Goal: Book appointment/travel/reservation

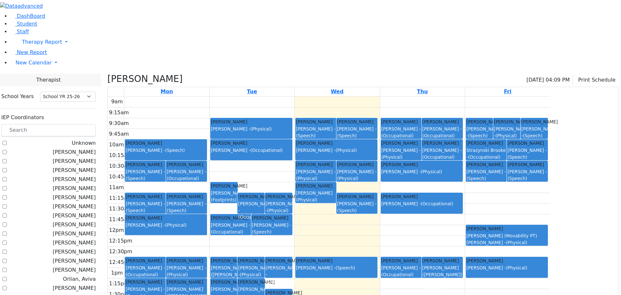
select select "212"
click at [26, 27] on span "Student" at bounding box center [27, 24] width 20 height 6
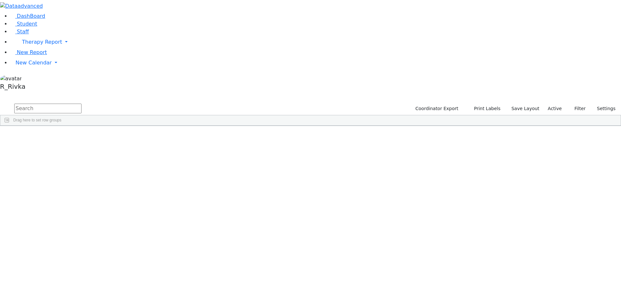
click at [82, 104] on input "text" at bounding box center [47, 109] width 67 height 10
type input "s"
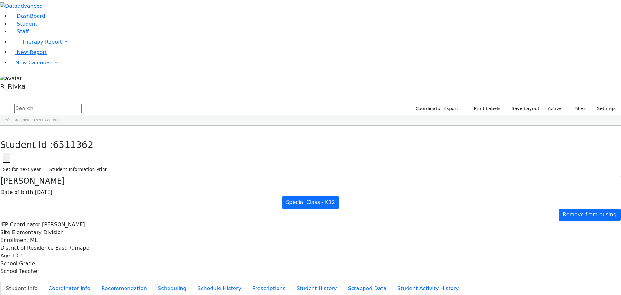
scroll to position [0, 0]
click at [74, 143] on div "DashBoard Student Staff Therapy Report Student Old Calendar Report" at bounding box center [310, 271] width 621 height 543
click at [57, 66] on aside "DashBoard Student Staff Therapy Report Student Old Calendar" at bounding box center [310, 46] width 621 height 93
click at [26, 27] on span "Student" at bounding box center [27, 24] width 20 height 6
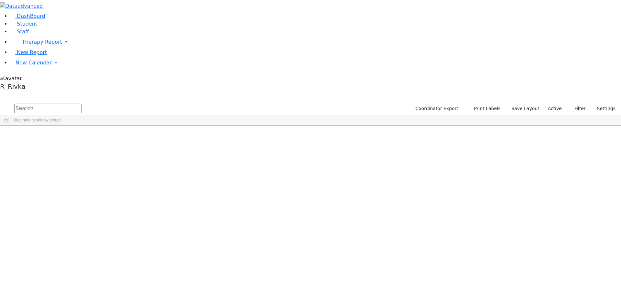
click at [82, 104] on input "text" at bounding box center [47, 109] width 67 height 10
type input "jaco wer"
click at [164, 136] on div "10/16/2017" at bounding box center [143, 140] width 41 height 9
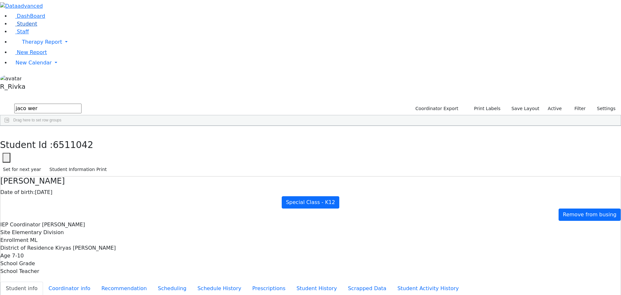
click at [26, 27] on span "Student" at bounding box center [27, 24] width 20 height 6
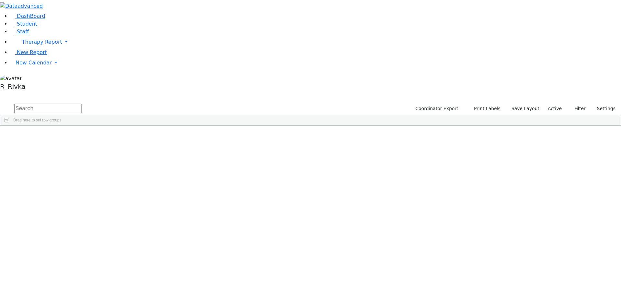
click at [82, 104] on input "text" at bounding box center [47, 109] width 67 height 10
type input "eliezer fish"
click at [123, 136] on div "[PERSON_NAME]" at bounding box center [103, 140] width 41 height 9
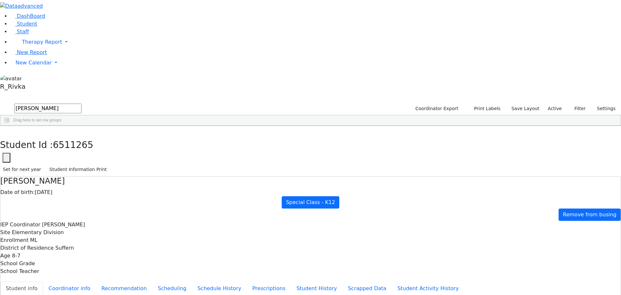
click at [39, 28] on li "Student" at bounding box center [315, 24] width 611 height 8
click at [37, 27] on link "Student" at bounding box center [23, 24] width 27 height 6
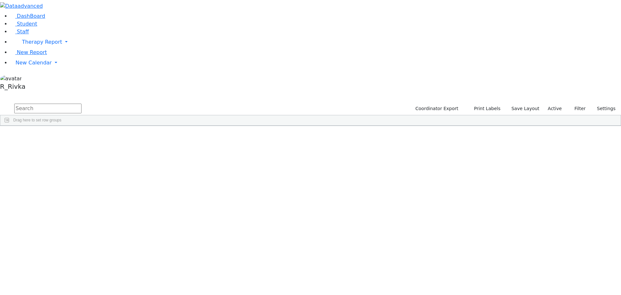
click at [61, 118] on span "Drag here to set row groups" at bounding box center [37, 120] width 48 height 5
click at [82, 104] on input "text" at bounding box center [47, 109] width 67 height 10
type input "jac ap"
click at [83, 145] on div "Appel" at bounding box center [62, 149] width 41 height 9
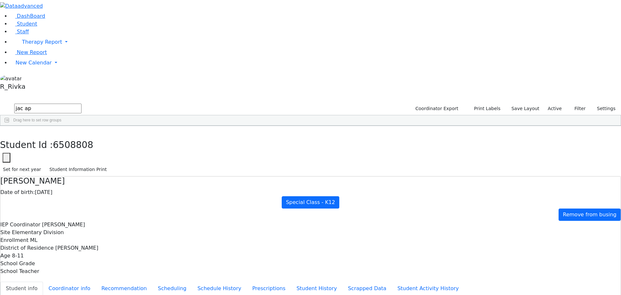
scroll to position [6, 0]
click at [22, 27] on span "Student" at bounding box center [27, 24] width 20 height 6
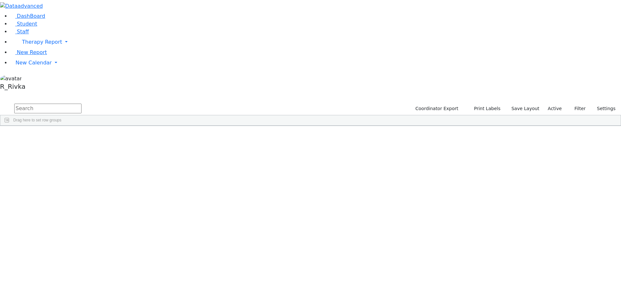
click at [82, 104] on input "text" at bounding box center [47, 109] width 67 height 10
type input "r"
type input "weinberg"
click at [123, 154] on div "Refoel" at bounding box center [103, 158] width 41 height 9
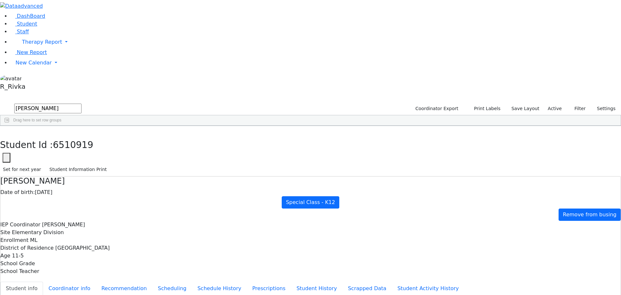
scroll to position [43, 0]
click at [37, 27] on link "Student" at bounding box center [23, 24] width 27 height 6
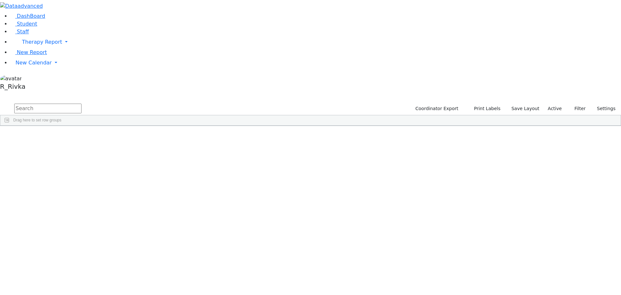
click at [82, 104] on input "text" at bounding box center [47, 109] width 67 height 10
type input "yak p"
click at [83, 136] on div "Feldman" at bounding box center [62, 140] width 41 height 9
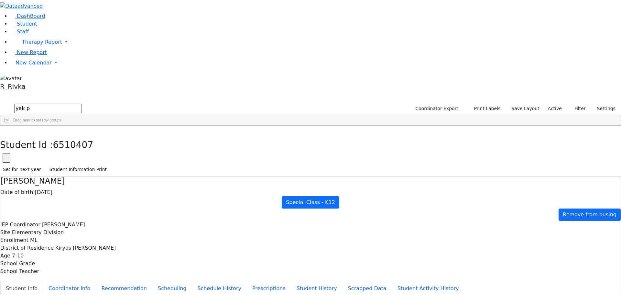
scroll to position [32, 0]
click at [40, 45] on span "New Calendar" at bounding box center [42, 42] width 40 height 6
click at [37, 80] on link "Calendar" at bounding box center [25, 76] width 23 height 8
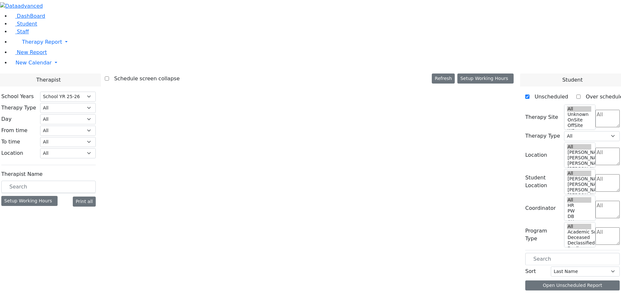
select select "212"
select select "1"
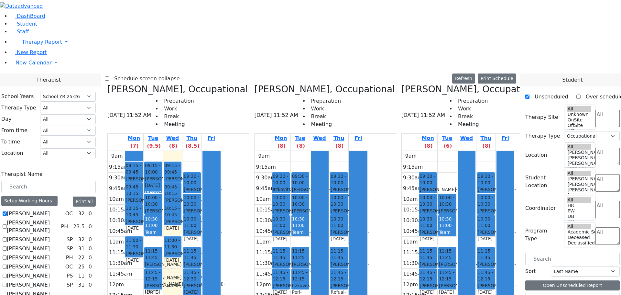
click at [408, 84] on div "Koff Aviva, Occupational 08/20/2025 11:52 AM Preparation Work Break Meeting Mon…" at bounding box center [472, 237] width 147 height 307
click at [254, 84] on icon at bounding box center [254, 89] width 0 height 11
checkbox input "false"
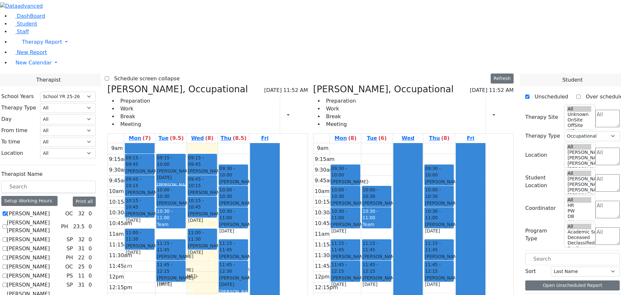
click at [107, 84] on icon at bounding box center [107, 89] width 0 height 11
checkbox input "false"
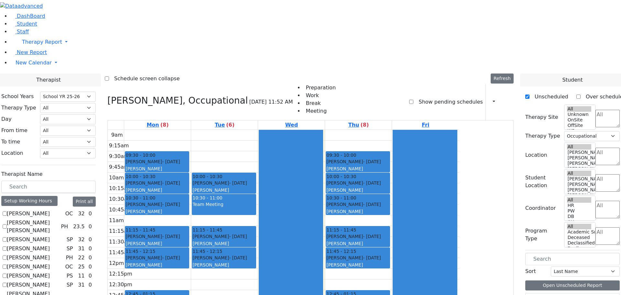
click at [174, 95] on h3 "Koff Aviva, Occupational" at bounding box center [177, 100] width 140 height 11
click at [107, 95] on icon at bounding box center [107, 100] width 0 height 11
select select
checkbox input "false"
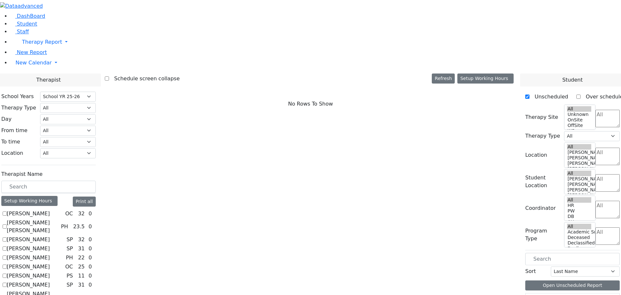
scroll to position [259, 0]
checkbox input "true"
select select "2"
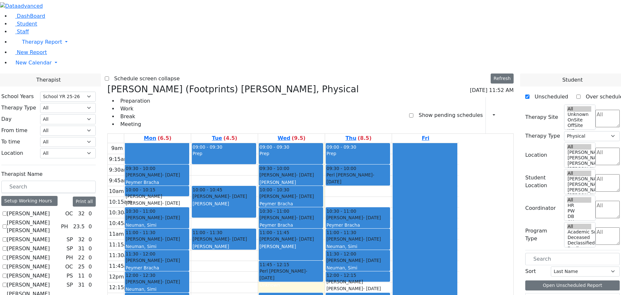
drag, startPoint x: 284, startPoint y: 212, endPoint x: 232, endPoint y: 212, distance: 51.8
click at [232, 212] on tr "09:30 - 10:00 Katz Rivka - 11/06/2015 Peymer Bracha 10:00 - 10:15 Faivelson Shm…" at bounding box center [284, 271] width 352 height 256
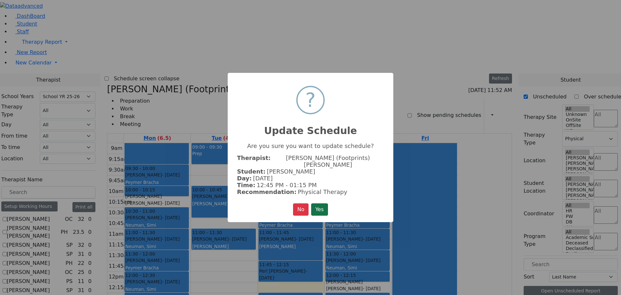
click at [323, 206] on button "Yes" at bounding box center [319, 209] width 17 height 12
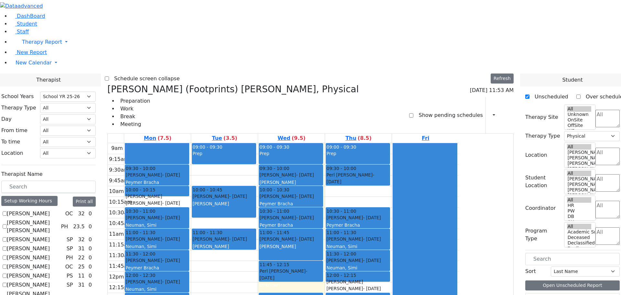
drag, startPoint x: 291, startPoint y: 248, endPoint x: 240, endPoint y: 250, distance: 50.9
click at [240, 250] on tr "09:30 - 10:00 Katz Rivka - 11/06/2015 Peymer Bracha 10:00 - 10:15 Faivelson Shm…" at bounding box center [284, 271] width 352 height 256
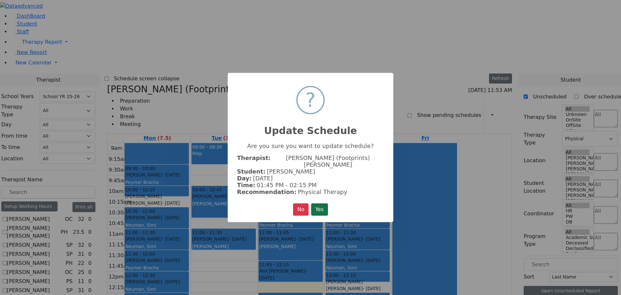
click at [319, 204] on button "Yes" at bounding box center [319, 209] width 17 height 12
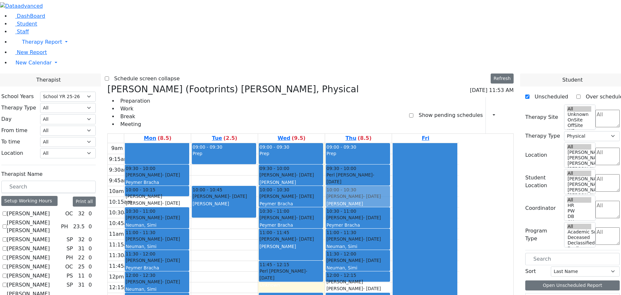
drag, startPoint x: 288, startPoint y: 137, endPoint x: 408, endPoint y: 99, distance: 125.3
click at [408, 143] on tr "09:30 - 10:00 Katz Rivka - 11/06/2015 Peymer Bracha 10:00 - 10:15 Faivelson Shm…" at bounding box center [284, 271] width 352 height 256
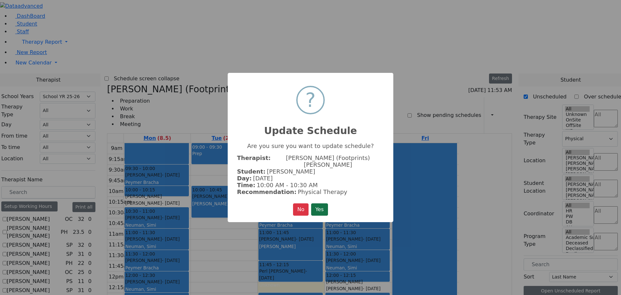
click at [319, 205] on button "Yes" at bounding box center [319, 209] width 17 height 12
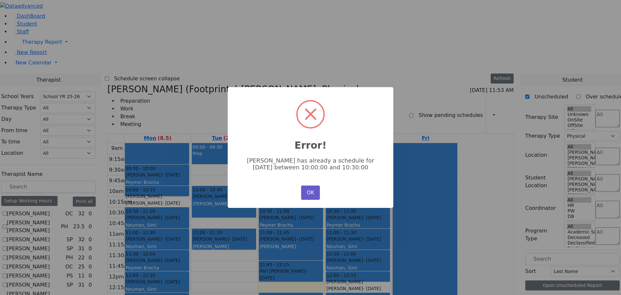
click at [308, 192] on button "OK" at bounding box center [310, 192] width 19 height 14
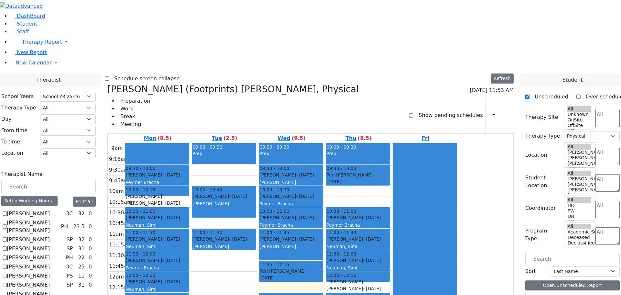
scroll to position [421, 0]
checkbox input "true"
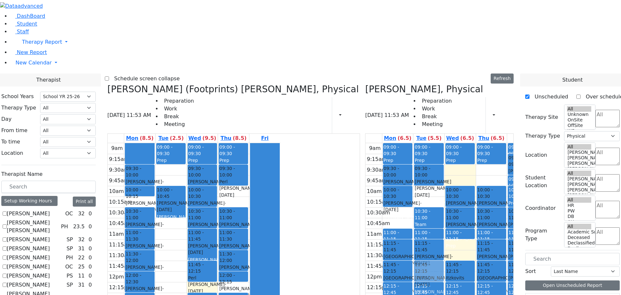
drag, startPoint x: 233, startPoint y: 140, endPoint x: 408, endPoint y: 169, distance: 177.0
click at [408, 169] on div "Krausz (Footprints) Laila, Physical 08/20/2025 11:53 AM Preparation Work Break …" at bounding box center [311, 242] width 412 height 316
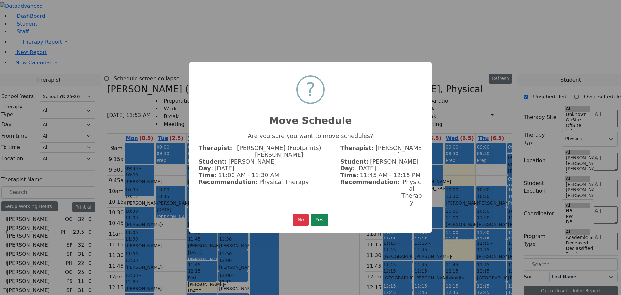
click at [319, 214] on button "Yes" at bounding box center [319, 220] width 17 height 12
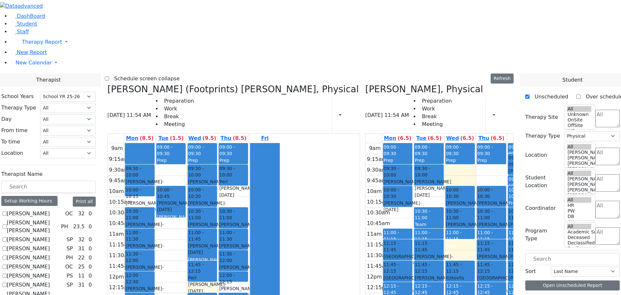
drag, startPoint x: 260, startPoint y: 279, endPoint x: 436, endPoint y: 256, distance: 176.9
click at [436, 256] on div "Krausz (Footprints) Laila, Physical 08/20/2025 11:54 AM Preparation Work Break …" at bounding box center [311, 242] width 412 height 316
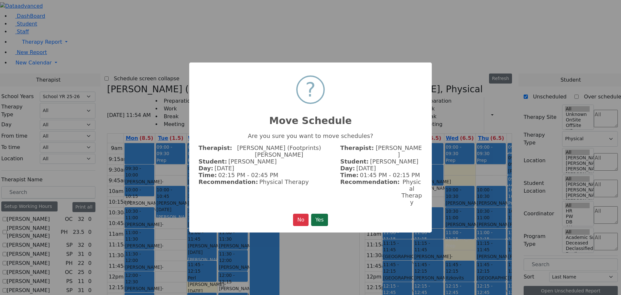
click at [322, 214] on button "Yes" at bounding box center [319, 220] width 17 height 12
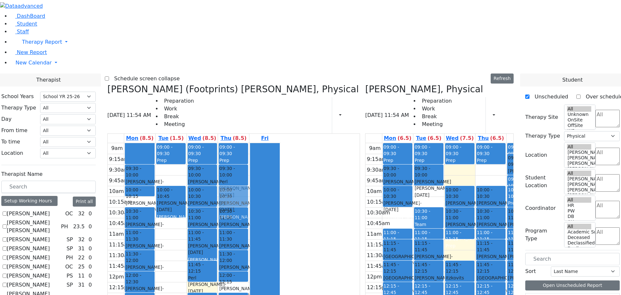
drag, startPoint x: 203, startPoint y: 217, endPoint x: 300, endPoint y: 99, distance: 153.2
click at [281, 143] on tr "09:30 - 10:00 Katz Rivka - 11/06/2015 Peymer Bracha 10:00 - 10:15 Faivelson Shm…" at bounding box center [194, 271] width 173 height 256
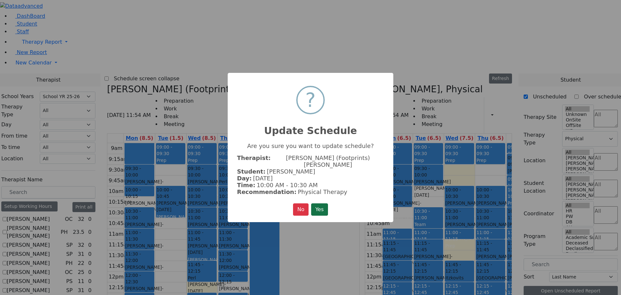
click at [326, 204] on button "Yes" at bounding box center [319, 209] width 17 height 12
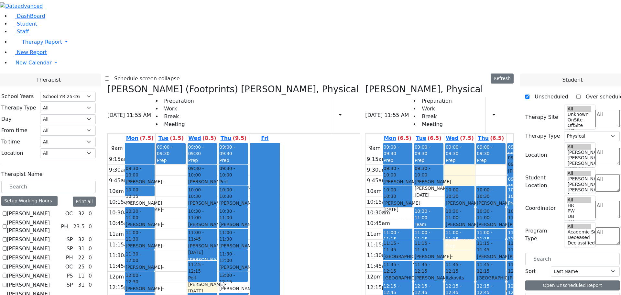
drag, startPoint x: 234, startPoint y: 94, endPoint x: 212, endPoint y: 212, distance: 120.3
click at [212, 212] on tr "09:30 - 10:00 Katz Rivka - 11/06/2015 Peymer Bracha 10:00 - 10:15 Faivelson Shm…" at bounding box center [194, 271] width 173 height 256
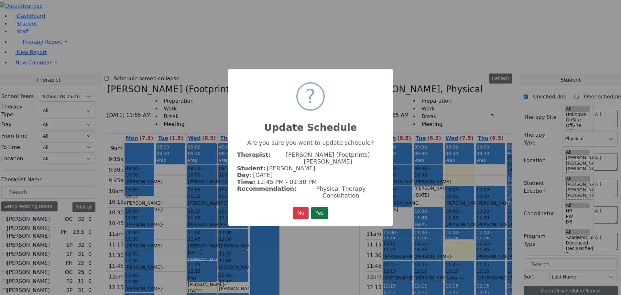
click at [321, 207] on button "Yes" at bounding box center [319, 213] width 17 height 12
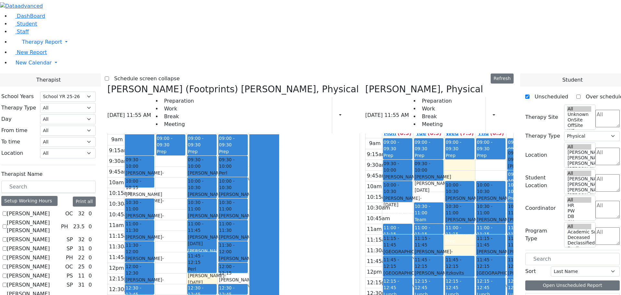
scroll to position [0, 0]
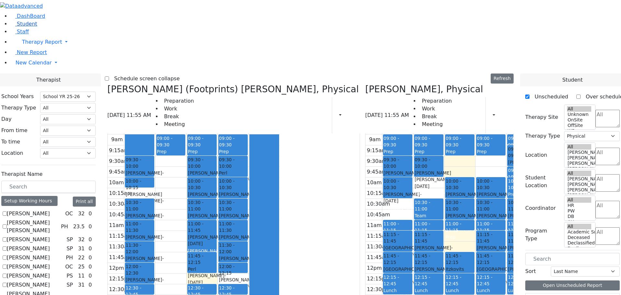
click at [23, 27] on span "Student" at bounding box center [27, 24] width 20 height 6
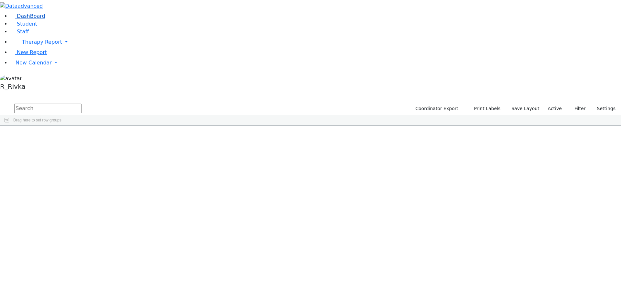
click at [26, 19] on span "DashBoard" at bounding box center [31, 16] width 28 height 6
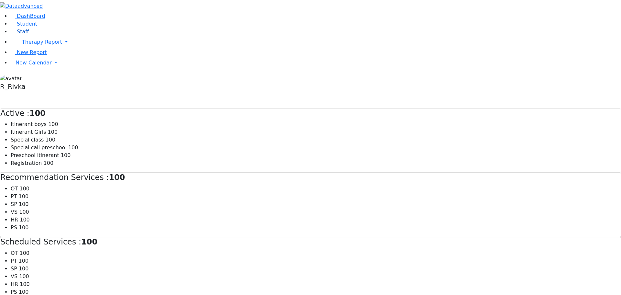
click at [21, 35] on link "Staff" at bounding box center [19, 31] width 18 height 6
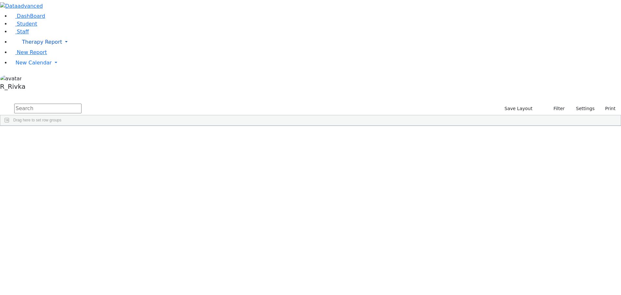
click at [22, 45] on span "Therapy Report" at bounding box center [42, 42] width 40 height 6
click at [33, 45] on span "New Calendar" at bounding box center [42, 42] width 40 height 6
click at [34, 45] on span "Therapy Report" at bounding box center [42, 42] width 40 height 6
click at [31, 45] on span "Therapy Report" at bounding box center [42, 42] width 40 height 6
click at [38, 45] on span "Therapy Report" at bounding box center [42, 42] width 40 height 6
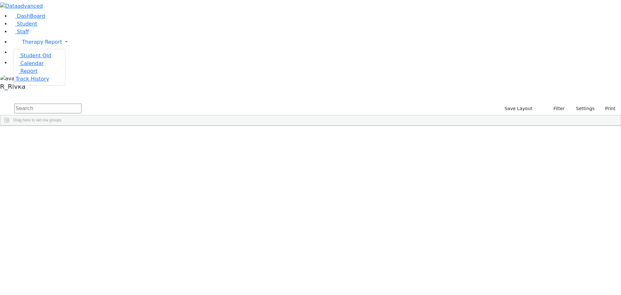
click at [26, 55] on span "New Report" at bounding box center [32, 52] width 30 height 6
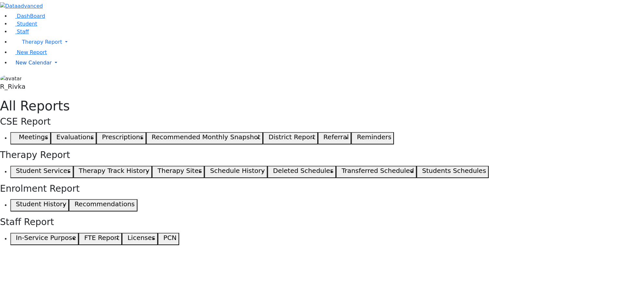
click at [22, 45] on span "New Calendar" at bounding box center [42, 42] width 40 height 6
click at [29, 86] on span "Teacher Report" at bounding box center [35, 83] width 39 height 6
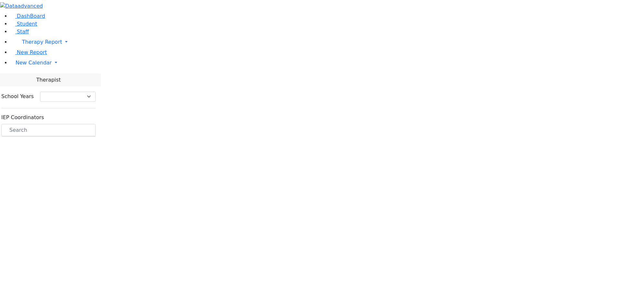
select select "212"
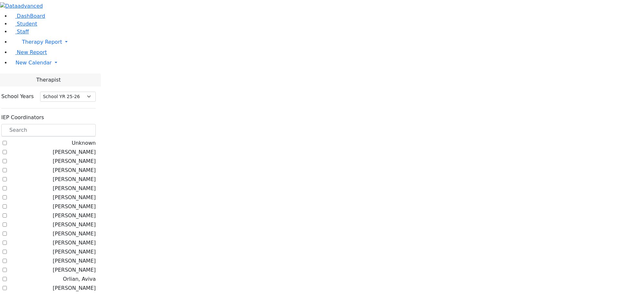
scroll to position [395, 0]
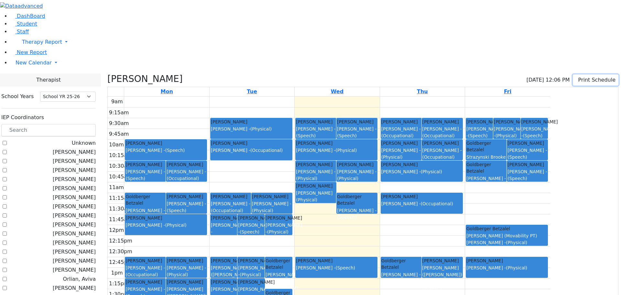
click at [589, 74] on button "Print Schedule" at bounding box center [596, 79] width 46 height 11
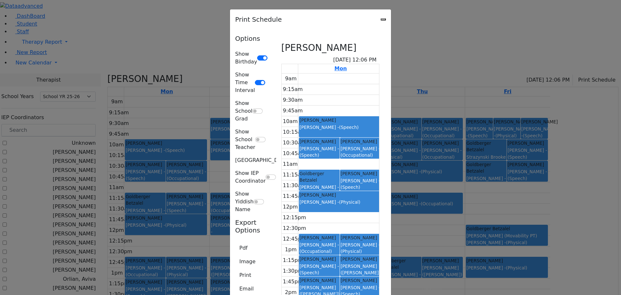
click at [391, 16] on div "Print Schedule" at bounding box center [310, 19] width 161 height 20
click at [384, 19] on icon "Close" at bounding box center [384, 19] width 0 height 0
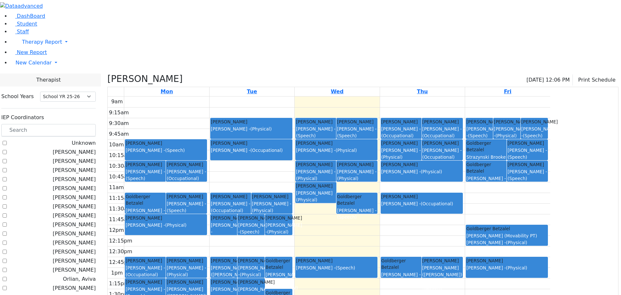
checkbox input "false"
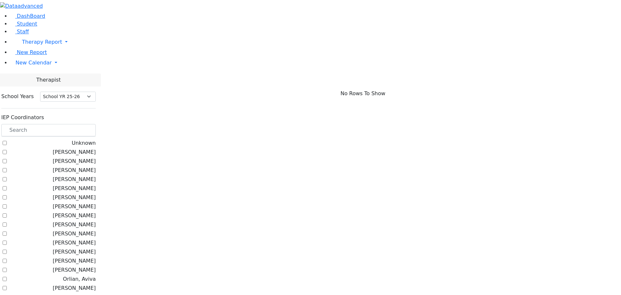
scroll to position [0, 0]
click at [82, 239] on label "Kramer Bluma" at bounding box center [74, 243] width 43 height 8
click at [7, 240] on input "Kramer Bluma" at bounding box center [5, 242] width 4 height 4
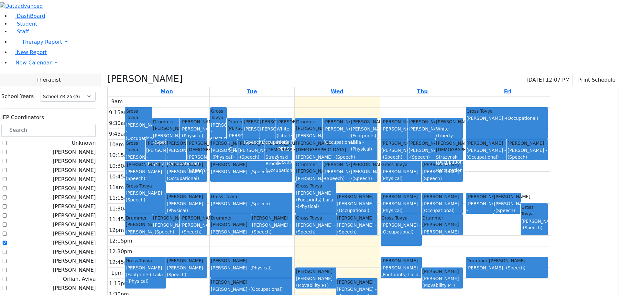
click at [82, 239] on label "[PERSON_NAME]" at bounding box center [74, 243] width 43 height 8
click at [7, 240] on input "[PERSON_NAME]" at bounding box center [5, 242] width 4 height 4
checkbox input "false"
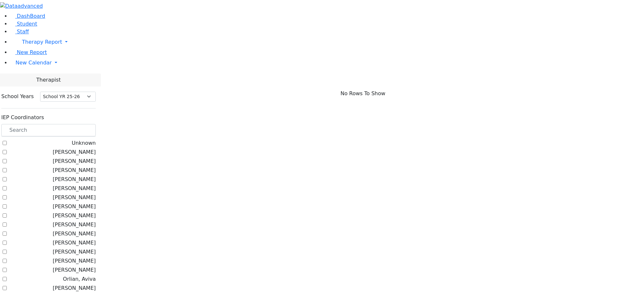
scroll to position [32, 0]
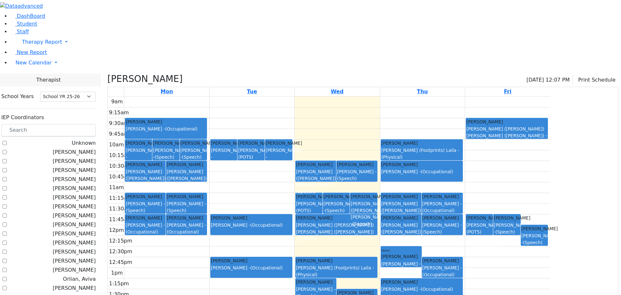
checkbox input "false"
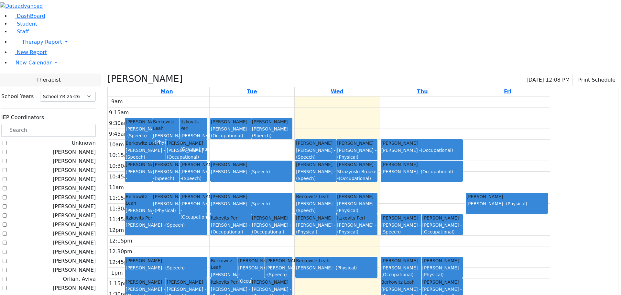
checkbox input "false"
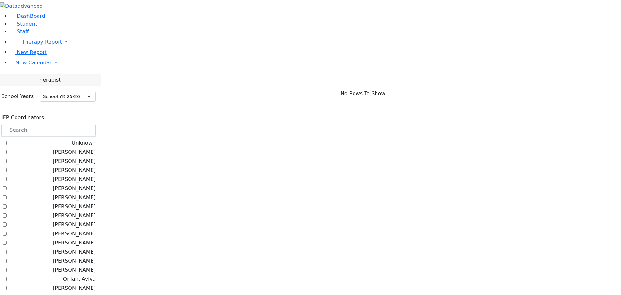
scroll to position [194, 0]
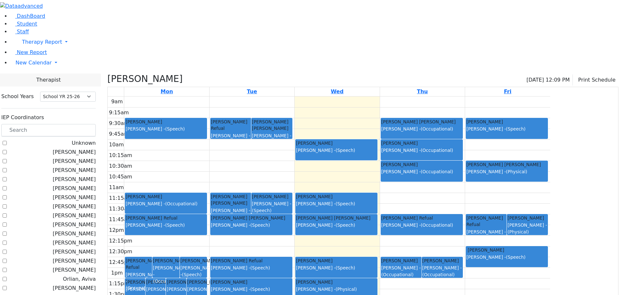
checkbox input "false"
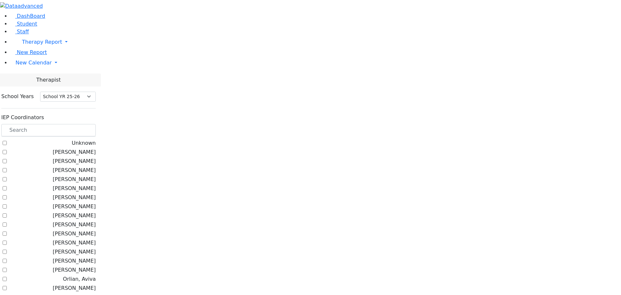
checkbox input "true"
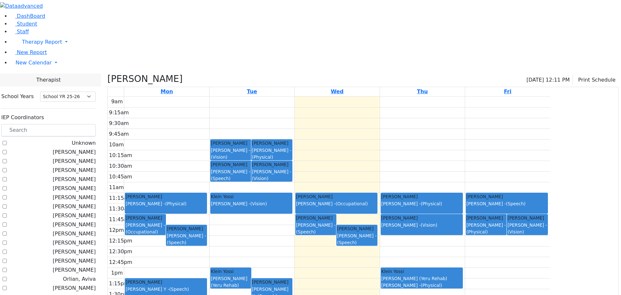
scroll to position [162, 0]
click at [35, 45] on span "New Calendar" at bounding box center [42, 42] width 40 height 6
click at [37, 79] on span "Calendar" at bounding box center [25, 76] width 23 height 6
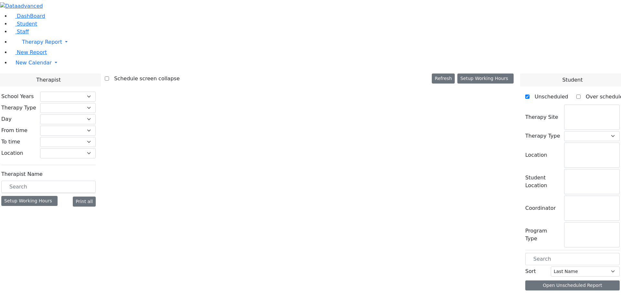
select select "212"
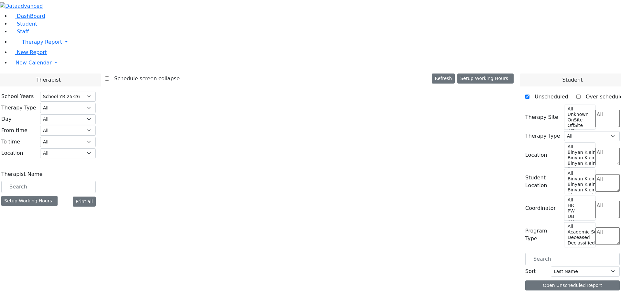
select select "2"
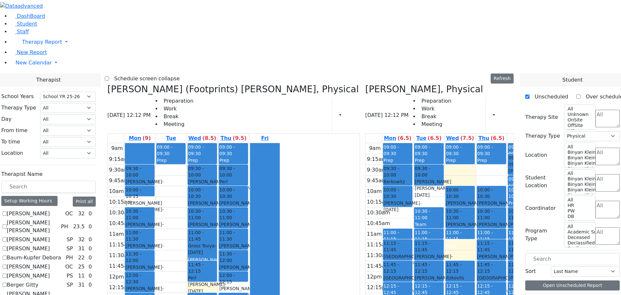
click at [107, 84] on icon at bounding box center [107, 89] width 0 height 11
checkbox input "false"
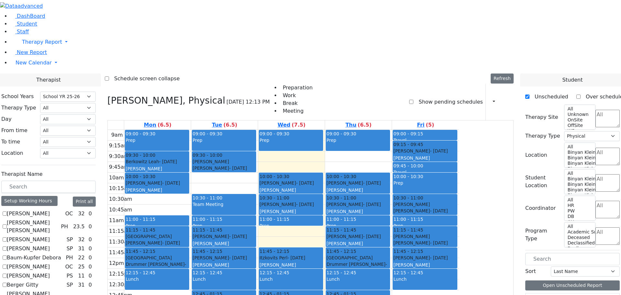
click at [107, 95] on icon at bounding box center [107, 100] width 0 height 11
select select
checkbox input "false"
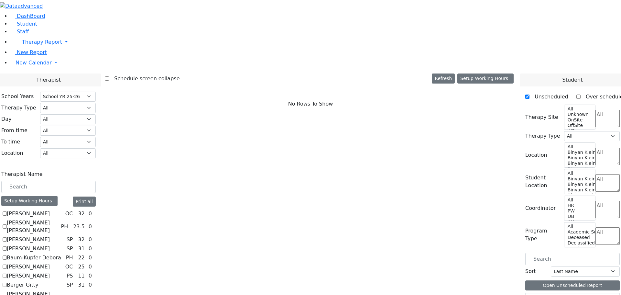
checkbox input "true"
select select "4"
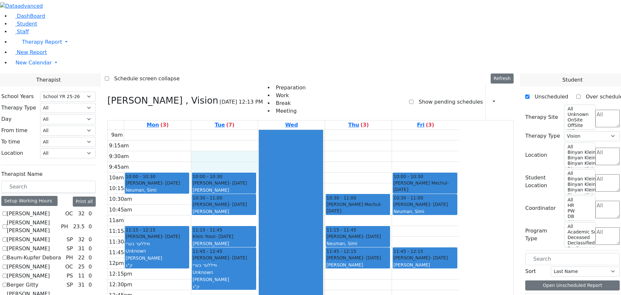
drag, startPoint x: 277, startPoint y: 69, endPoint x: 277, endPoint y: 75, distance: 6.5
click at [277, 130] on div "9am 9:15am 9:30am 9:45am 10am 10:15am 10:30am 10:45am 11am 11:15am 11:30am 11:4…" at bounding box center [284, 258] width 352 height 256
drag, startPoint x: 577, startPoint y: 192, endPoint x: 317, endPoint y: 68, distance: 288.0
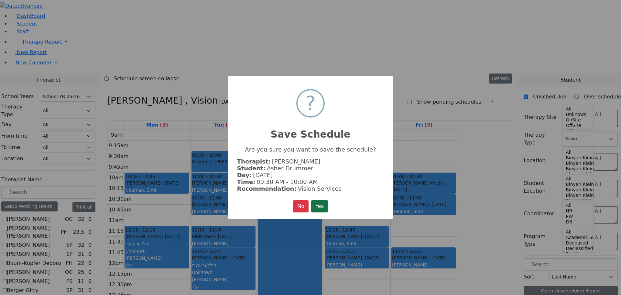
click at [321, 207] on button "Yes" at bounding box center [319, 206] width 17 height 12
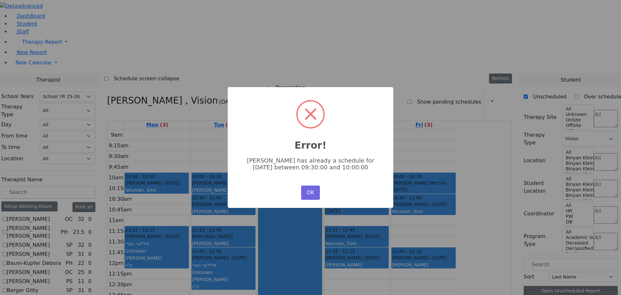
drag, startPoint x: 308, startPoint y: 191, endPoint x: 317, endPoint y: 187, distance: 10.0
click at [308, 191] on button "OK" at bounding box center [310, 192] width 19 height 14
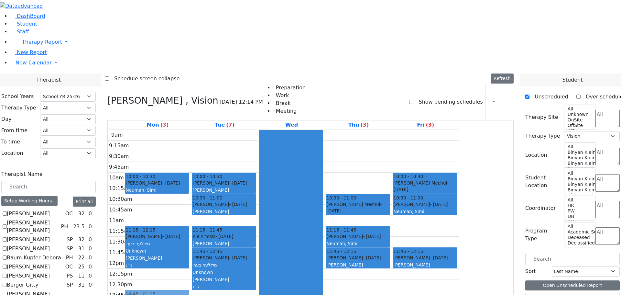
drag, startPoint x: 546, startPoint y: 190, endPoint x: 231, endPoint y: 210, distance: 315.6
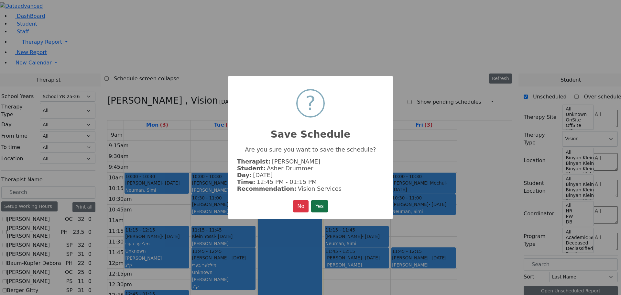
click at [317, 200] on button "Yes" at bounding box center [319, 206] width 17 height 12
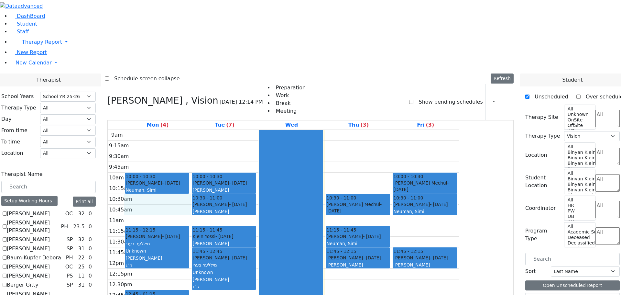
drag, startPoint x: 200, startPoint y: 112, endPoint x: 202, endPoint y: 117, distance: 6.0
click at [203, 130] on div "9am 9:15am 9:30am 9:45am 10am 10:15am 10:30am 10:45am 11am 11:15am 11:30am 11:4…" at bounding box center [284, 258] width 352 height 256
drag, startPoint x: 550, startPoint y: 187, endPoint x: 244, endPoint y: 112, distance: 315.3
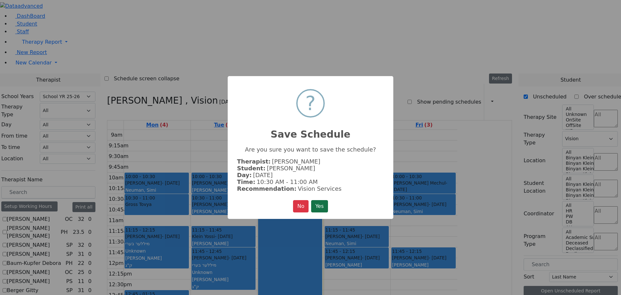
click at [316, 200] on button "Yes" at bounding box center [319, 206] width 17 height 12
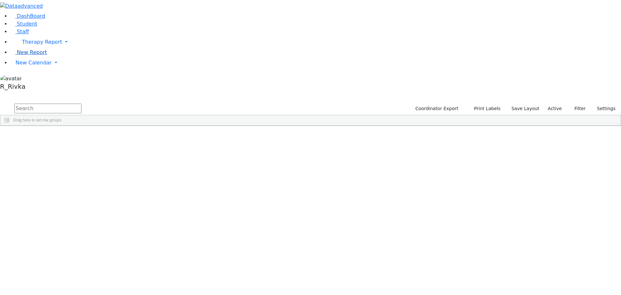
click at [30, 55] on span "New Report" at bounding box center [32, 52] width 30 height 6
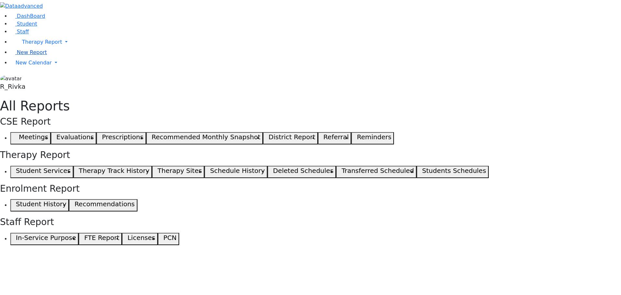
click at [37, 55] on span "New Report" at bounding box center [32, 52] width 30 height 6
click at [32, 45] on span "New Calendar" at bounding box center [42, 42] width 40 height 6
click at [32, 79] on span "Calendar" at bounding box center [25, 76] width 23 height 6
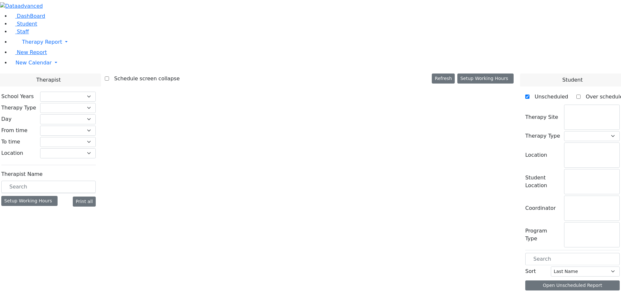
select select "212"
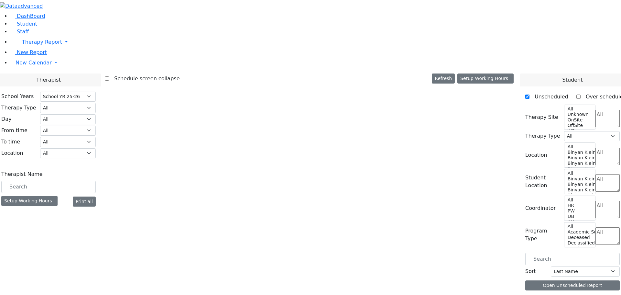
select select "4"
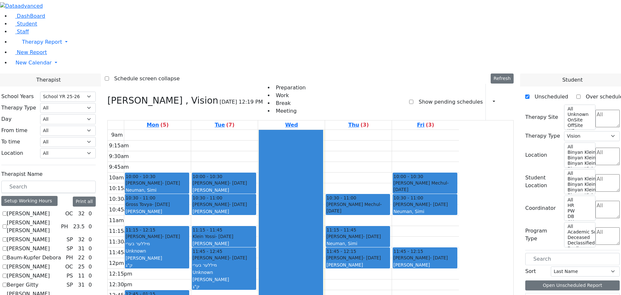
drag, startPoint x: 546, startPoint y: 219, endPoint x: 489, endPoint y: 147, distance: 92.2
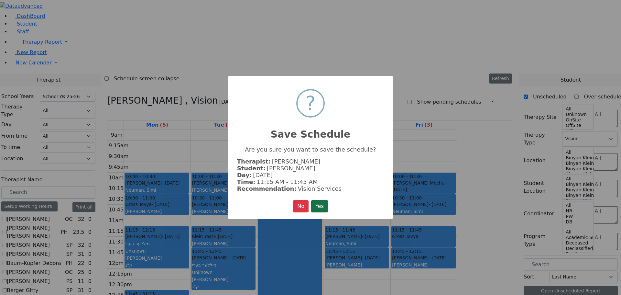
click at [325, 200] on button "Yes" at bounding box center [319, 206] width 17 height 12
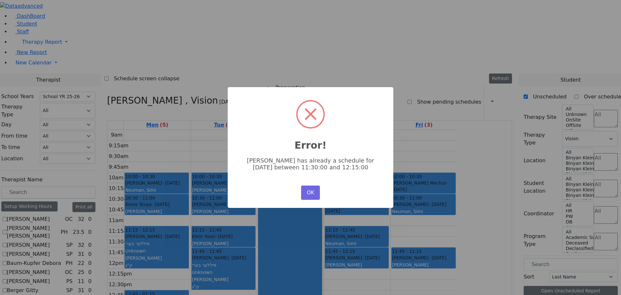
click at [500, 204] on div "× Error! [PERSON_NAME] has already a schedule for [DATE] between 11:30:00 and 1…" at bounding box center [310, 147] width 621 height 295
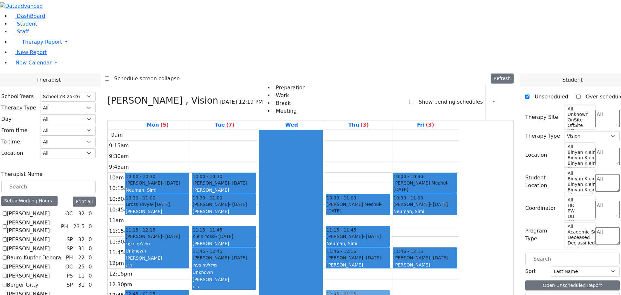
drag, startPoint x: 557, startPoint y: 216, endPoint x: 440, endPoint y: 202, distance: 118.7
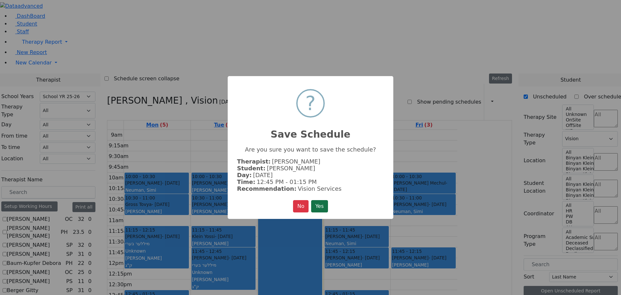
drag, startPoint x: 320, startPoint y: 208, endPoint x: 337, endPoint y: 202, distance: 17.9
click at [321, 208] on button "Yes" at bounding box center [319, 206] width 17 height 12
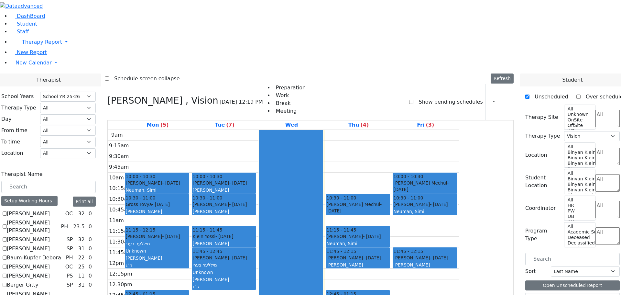
drag, startPoint x: 550, startPoint y: 218, endPoint x: 312, endPoint y: 72, distance: 280.0
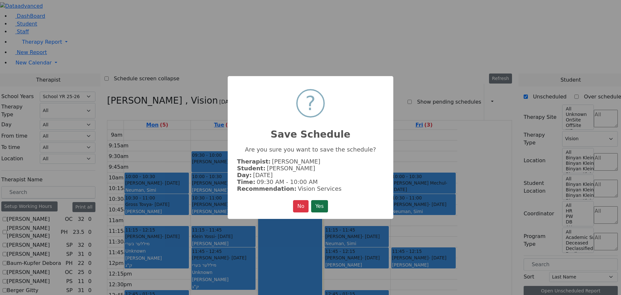
click at [322, 204] on button "Yes" at bounding box center [319, 206] width 17 height 12
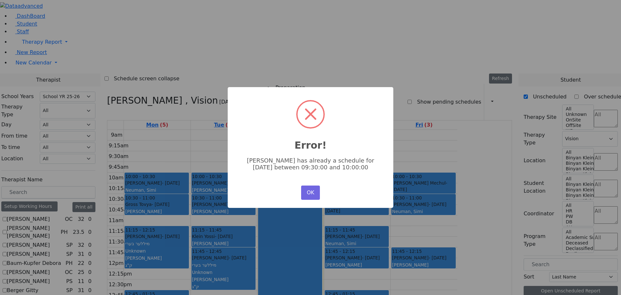
click at [302, 190] on button "OK" at bounding box center [310, 192] width 19 height 14
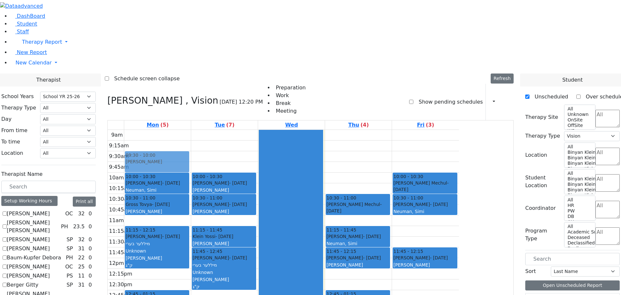
drag, startPoint x: 548, startPoint y: 219, endPoint x: 239, endPoint y: 66, distance: 344.7
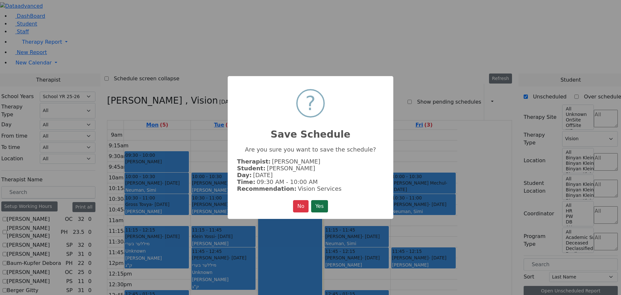
click at [324, 206] on button "Yes" at bounding box center [319, 206] width 17 height 12
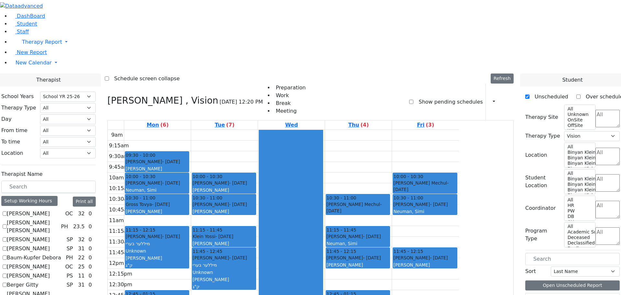
drag, startPoint x: 566, startPoint y: 218, endPoint x: 502, endPoint y: 143, distance: 98.7
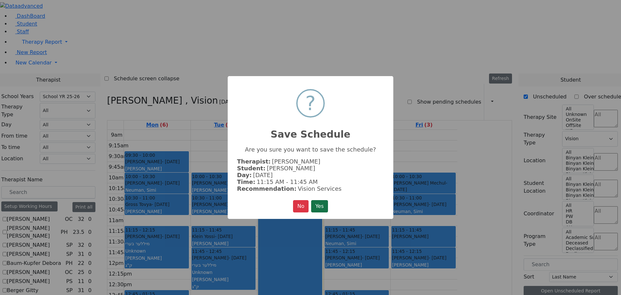
click at [322, 207] on button "Yes" at bounding box center [319, 206] width 17 height 12
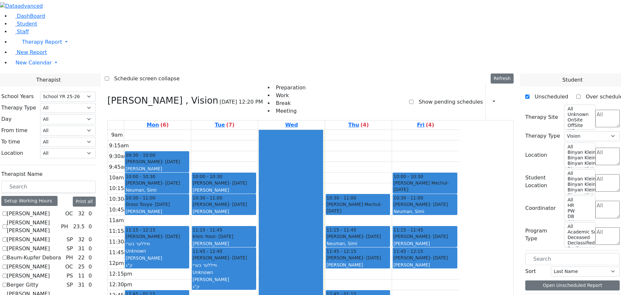
drag, startPoint x: 546, startPoint y: 229, endPoint x: 307, endPoint y: 203, distance: 240.6
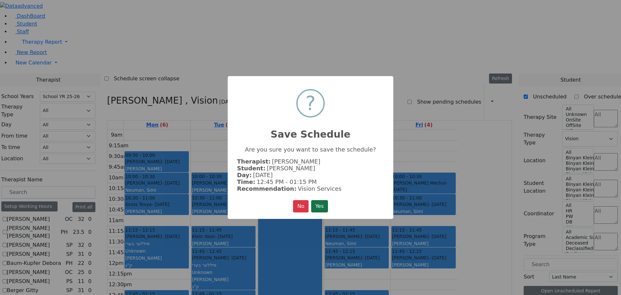
click at [318, 205] on button "Yes" at bounding box center [319, 206] width 17 height 12
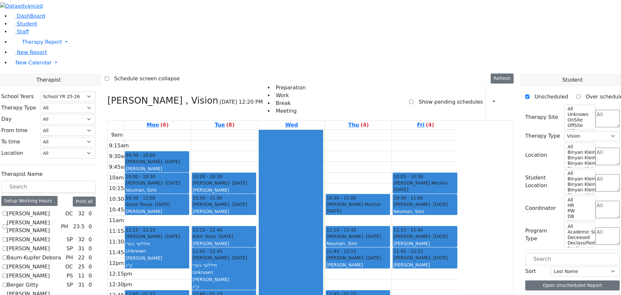
drag, startPoint x: 547, startPoint y: 219, endPoint x: 552, endPoint y: 218, distance: 5.1
drag, startPoint x: 557, startPoint y: 230, endPoint x: 423, endPoint y: 91, distance: 193.4
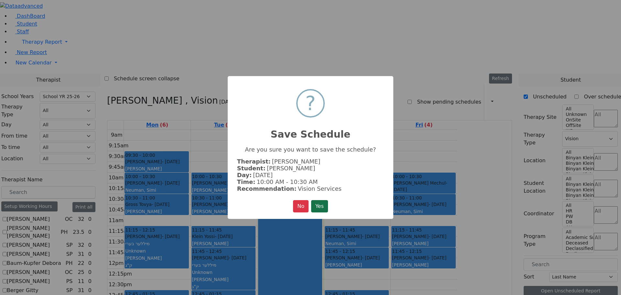
click at [321, 205] on button "Yes" at bounding box center [319, 206] width 17 height 12
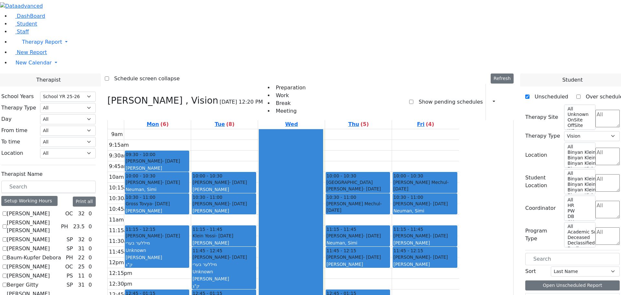
scroll to position [1, 0]
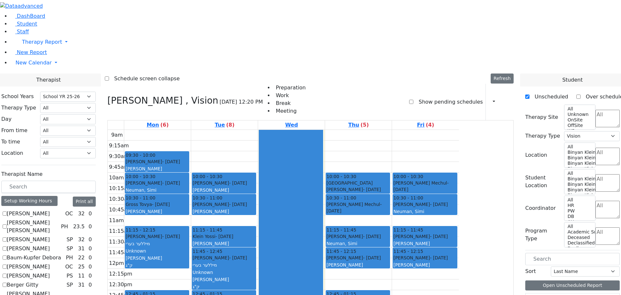
drag, startPoint x: 551, startPoint y: 253, endPoint x: 425, endPoint y: 232, distance: 128.0
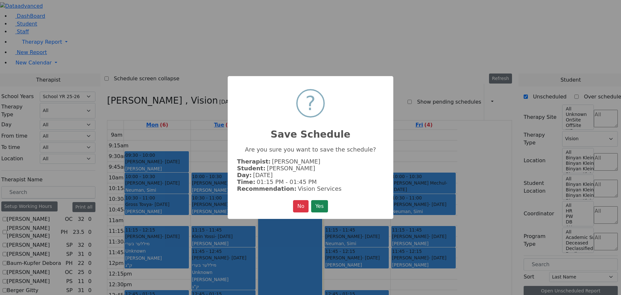
drag, startPoint x: 326, startPoint y: 204, endPoint x: 341, endPoint y: 201, distance: 14.9
click at [328, 204] on button "Yes" at bounding box center [319, 206] width 17 height 12
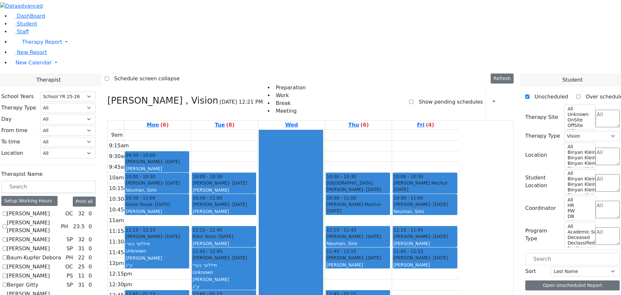
drag, startPoint x: 542, startPoint y: 252, endPoint x: 278, endPoint y: 63, distance: 324.5
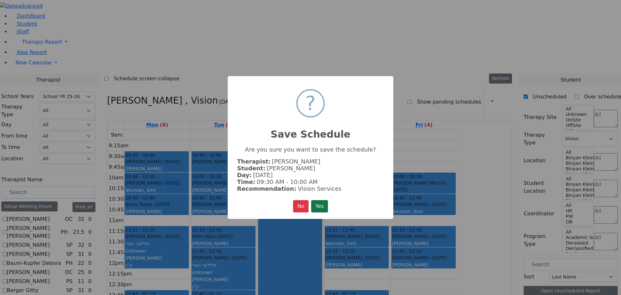
click at [326, 201] on button "Yes" at bounding box center [319, 206] width 17 height 12
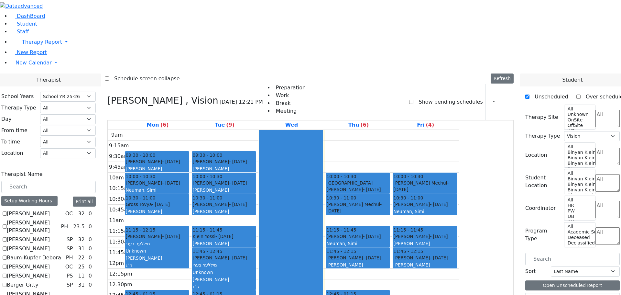
scroll to position [129, 0]
drag, startPoint x: 558, startPoint y: 207, endPoint x: 227, endPoint y: 227, distance: 331.4
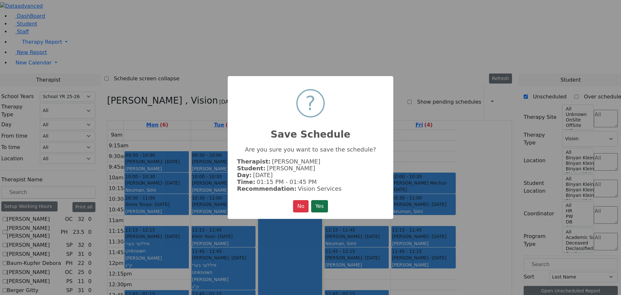
click at [313, 202] on button "Yes" at bounding box center [319, 206] width 17 height 12
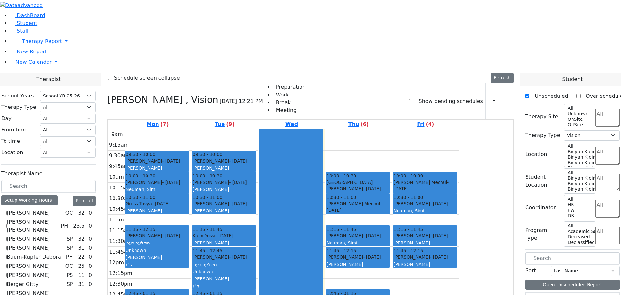
scroll to position [0, 0]
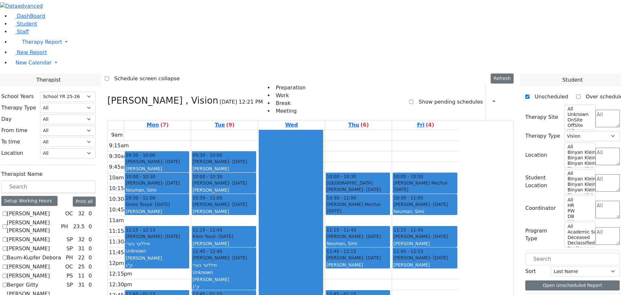
click at [50, 272] on label "[PERSON_NAME]" at bounding box center [28, 276] width 43 height 8
click at [7, 274] on input "[PERSON_NAME]" at bounding box center [5, 276] width 4 height 4
checkbox input "true"
select select
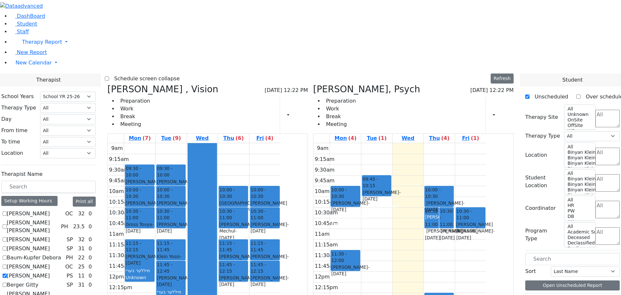
scroll to position [259, 0]
drag, startPoint x: 548, startPoint y: 178, endPoint x: 374, endPoint y: 184, distance: 173.9
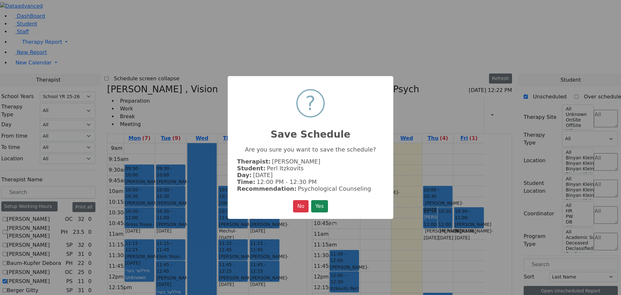
scroll to position [261, 0]
click at [313, 200] on button "Yes" at bounding box center [319, 206] width 17 height 12
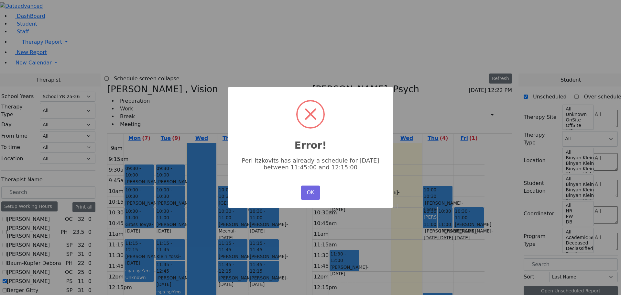
click at [509, 187] on div "× Error! Perl Itzkovits has already a schedule for [DATE] between 11:45:00 and …" at bounding box center [310, 147] width 621 height 295
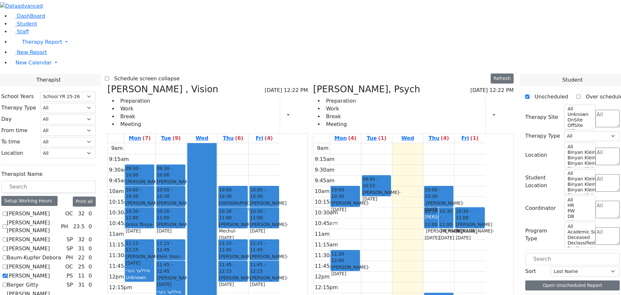
scroll to position [194, 0]
drag, startPoint x: 552, startPoint y: 240, endPoint x: 483, endPoint y: 144, distance: 117.8
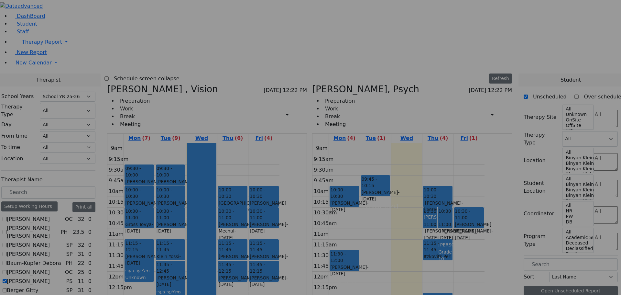
scroll to position [195, 0]
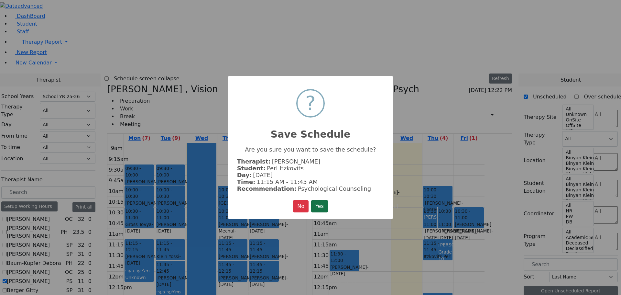
click at [326, 200] on button "Yes" at bounding box center [319, 206] width 17 height 12
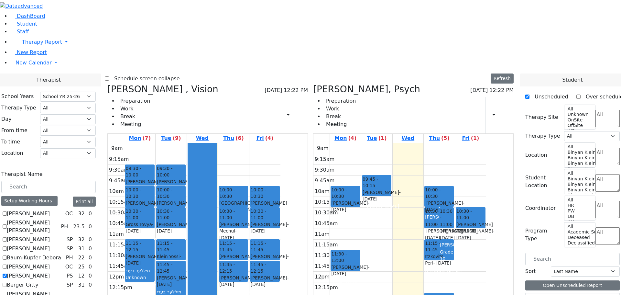
checkbox input "false"
select select "6"
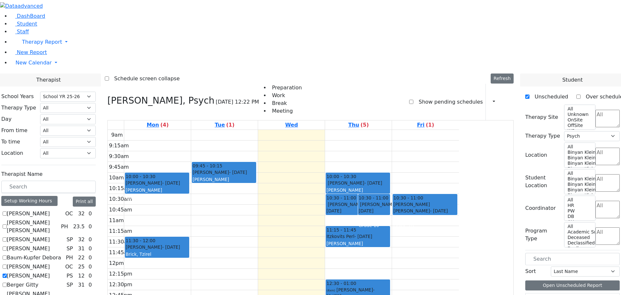
checkbox input "true"
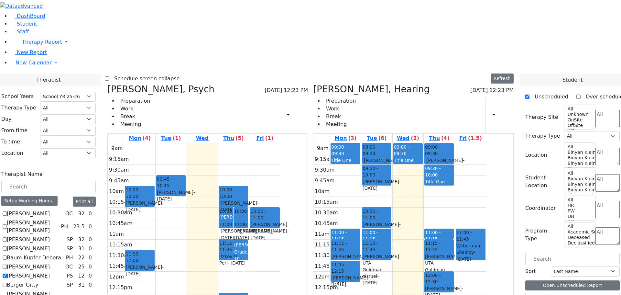
click at [150, 97] on ul "Preparation Work Break Meeting" at bounding box center [128, 112] width 43 height 31
click at [107, 84] on icon at bounding box center [107, 89] width 0 height 11
select select "5"
checkbox input "false"
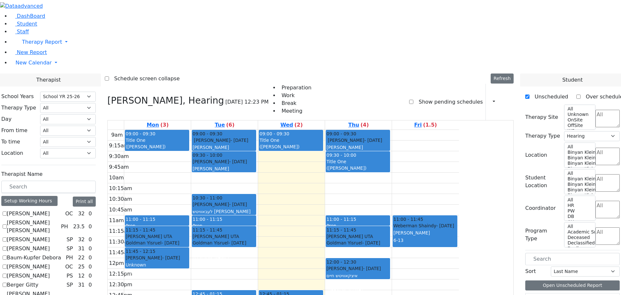
scroll to position [1, 0]
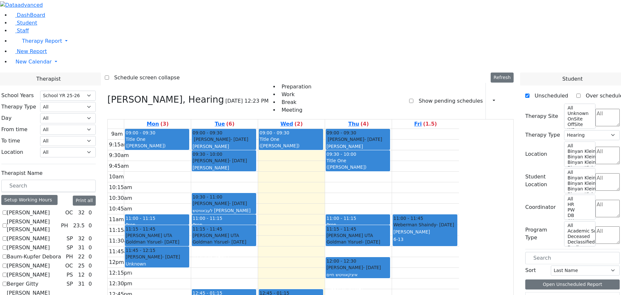
drag, startPoint x: 556, startPoint y: 257, endPoint x: 298, endPoint y: 166, distance: 273.4
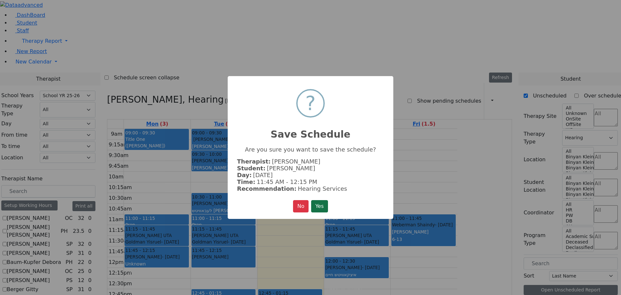
drag, startPoint x: 322, startPoint y: 205, endPoint x: 327, endPoint y: 205, distance: 4.9
click at [323, 205] on button "Yes" at bounding box center [319, 206] width 17 height 12
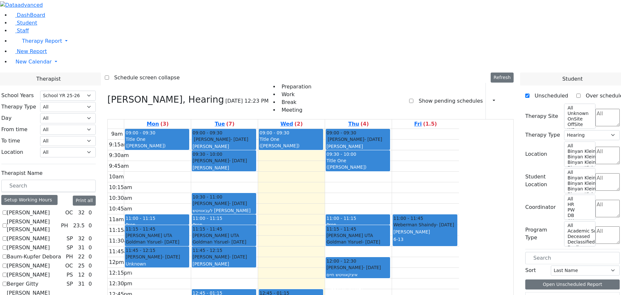
drag, startPoint x: 546, startPoint y: 266, endPoint x: 304, endPoint y: 231, distance: 244.3
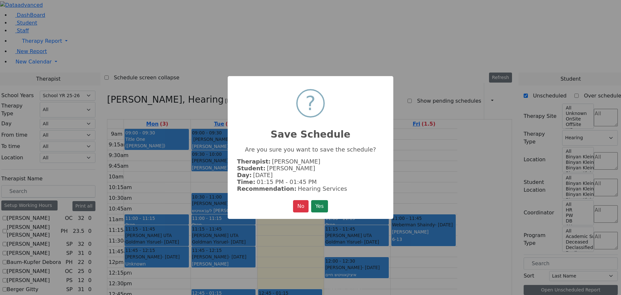
click at [321, 200] on button "Yes" at bounding box center [319, 206] width 17 height 12
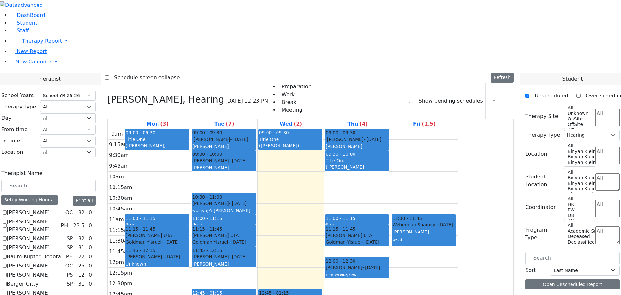
scroll to position [0, 0]
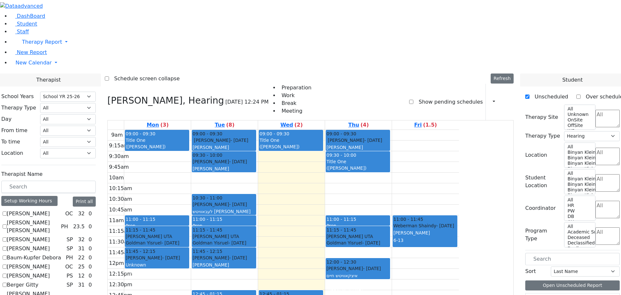
drag, startPoint x: 555, startPoint y: 283, endPoint x: 473, endPoint y: 106, distance: 194.9
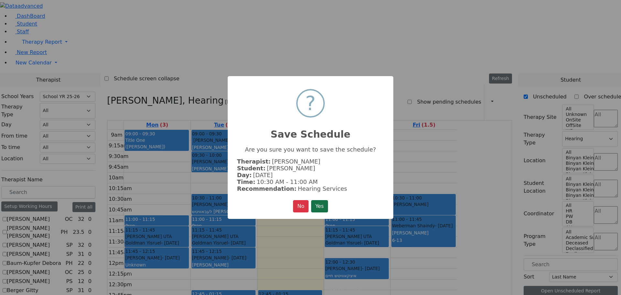
click at [326, 203] on button "Yes" at bounding box center [319, 206] width 17 height 12
